Goal: Use online tool/utility: Utilize a website feature to perform a specific function

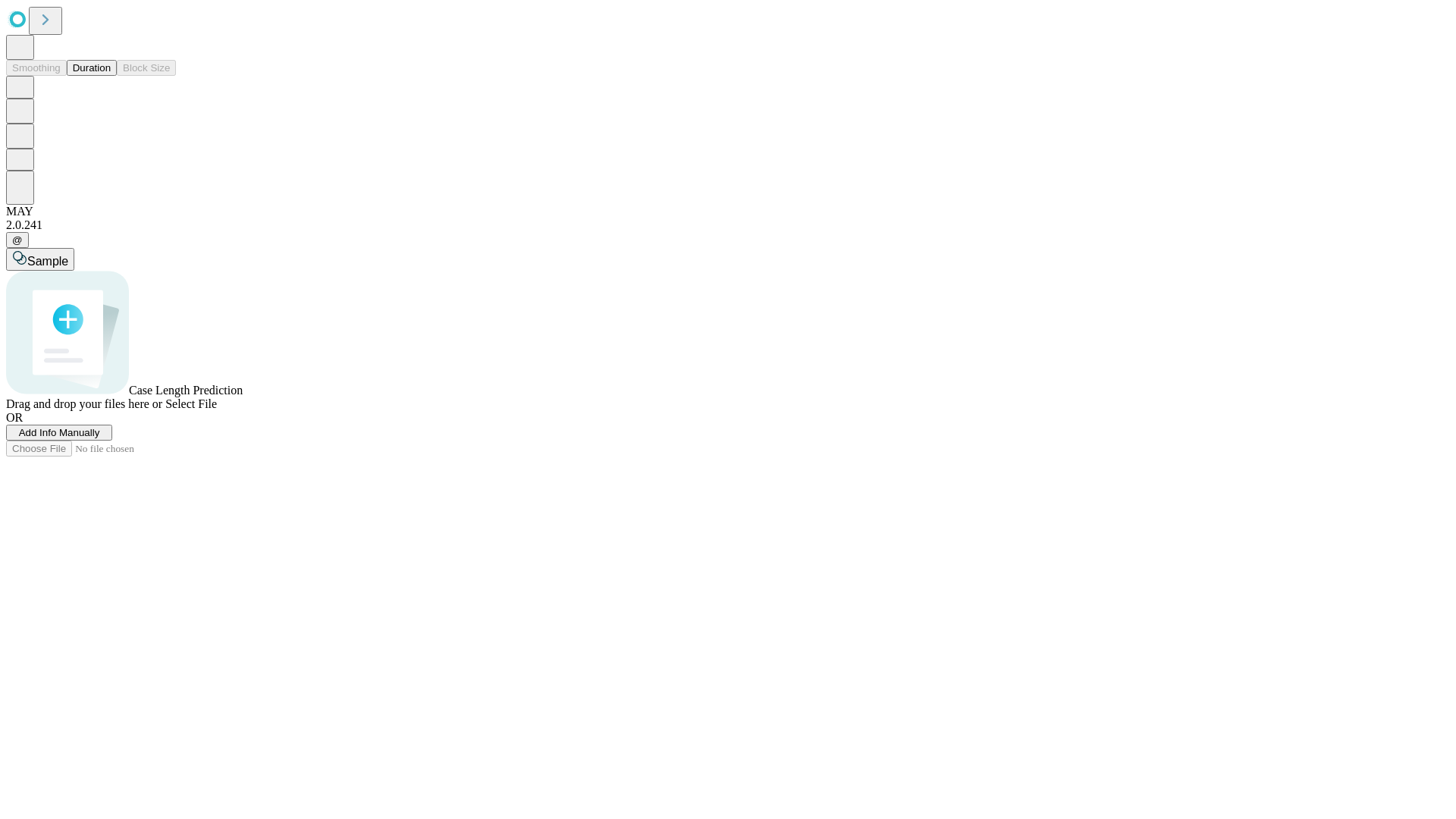
click at [111, 76] on button "Duration" at bounding box center [92, 68] width 50 height 16
click at [217, 410] on span "Select File" at bounding box center [190, 403] width 52 height 13
